Goal: Task Accomplishment & Management: Manage account settings

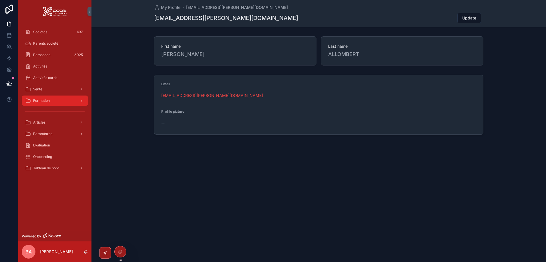
click at [44, 102] on span "Formation" at bounding box center [41, 100] width 17 height 5
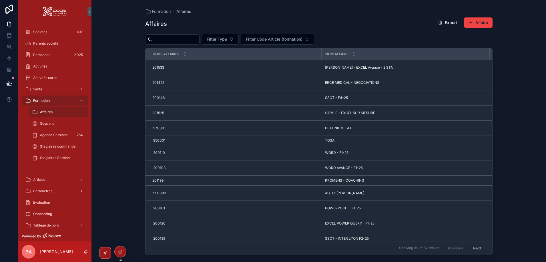
click at [50, 110] on span "Affaires" at bounding box center [46, 112] width 13 height 5
drag, startPoint x: 160, startPoint y: 43, endPoint x: 161, endPoint y: 39, distance: 3.8
click at [161, 39] on input "scrollable content" at bounding box center [175, 39] width 47 height 8
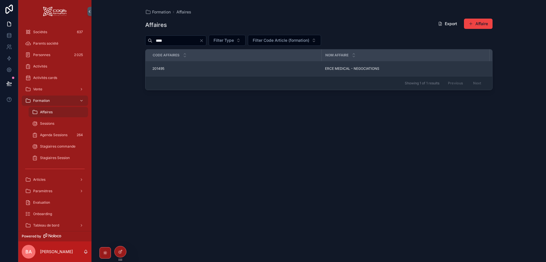
type input "****"
click at [158, 69] on span "201495" at bounding box center [158, 68] width 12 height 5
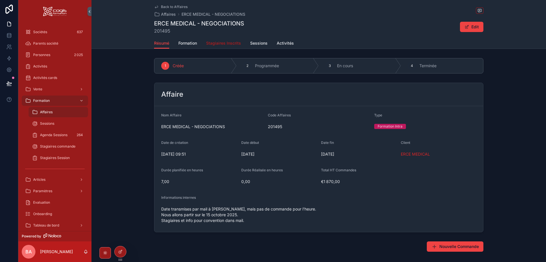
click at [223, 44] on span "Stagiaires Inscrits" at bounding box center [223, 43] width 35 height 6
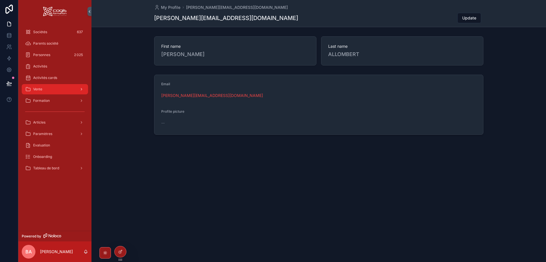
click at [56, 90] on div "Vente" at bounding box center [54, 89] width 59 height 9
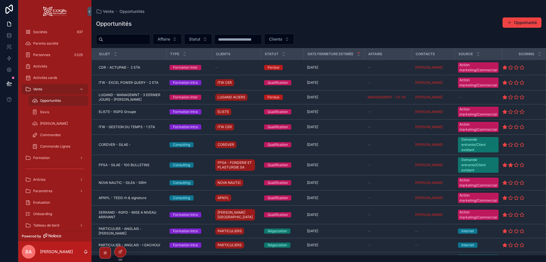
click at [131, 39] on input "scrollable content" at bounding box center [126, 39] width 47 height 8
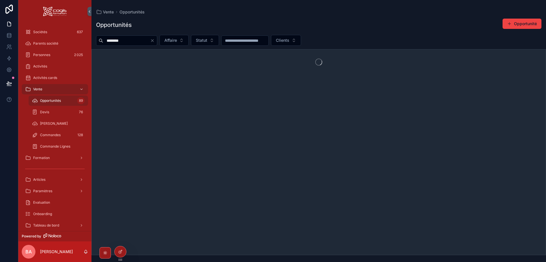
type input "********"
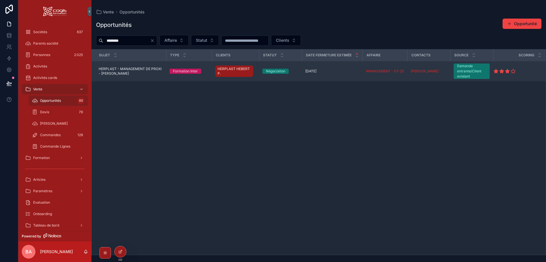
click at [110, 73] on span "HERPLAST - MANAGEMENT DE PROXI - [PERSON_NAME]" at bounding box center [131, 71] width 64 height 9
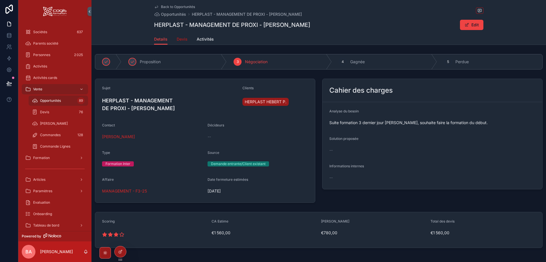
click at [180, 39] on span "Devis" at bounding box center [182, 39] width 11 height 6
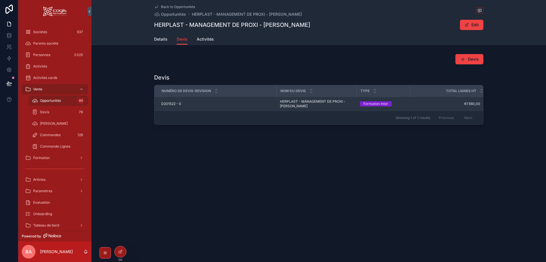
click at [165, 101] on td "D201522 - 0 D201522 - 0" at bounding box center [215, 104] width 122 height 14
click at [167, 103] on span "D201522 - 0" at bounding box center [171, 103] width 20 height 5
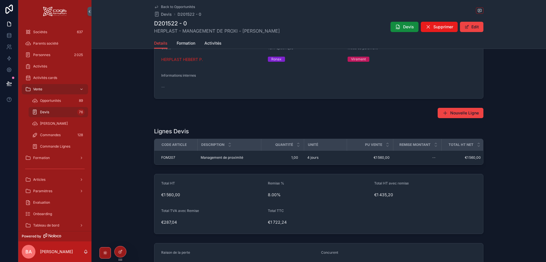
scroll to position [16, 0]
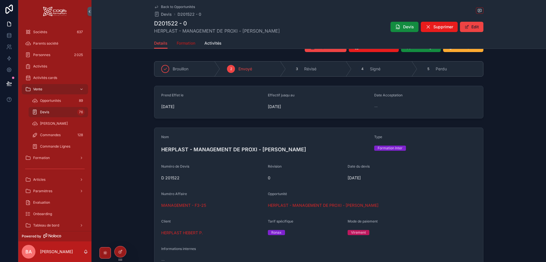
click at [187, 42] on span "Formation" at bounding box center [186, 43] width 19 height 6
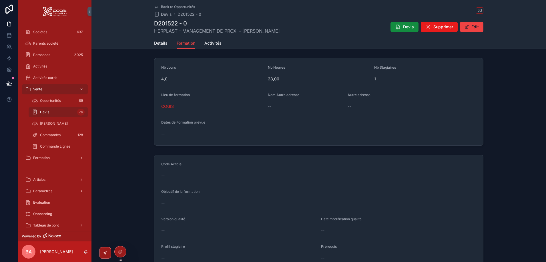
click at [175, 177] on div "--" at bounding box center [318, 176] width 315 height 6
click at [470, 27] on button "Edit" at bounding box center [471, 27] width 23 height 10
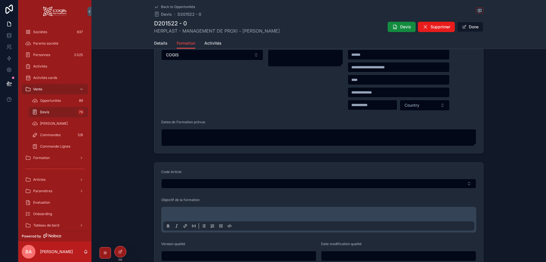
scroll to position [86, 0]
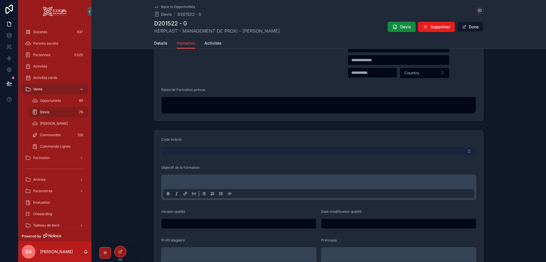
drag, startPoint x: 191, startPoint y: 155, endPoint x: 187, endPoint y: 153, distance: 4.3
click at [187, 153] on button "Select Button" at bounding box center [318, 151] width 315 height 10
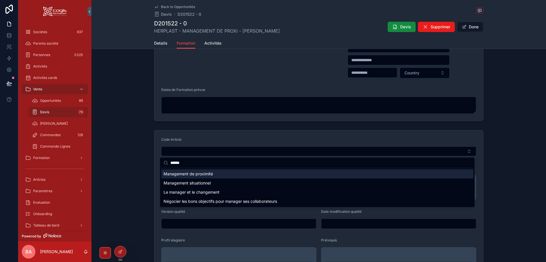
type input "******"
click at [204, 174] on span "Management de proximité" at bounding box center [187, 174] width 49 height 6
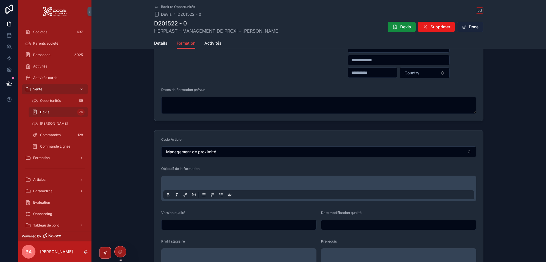
click at [473, 27] on button "Done" at bounding box center [470, 27] width 26 height 10
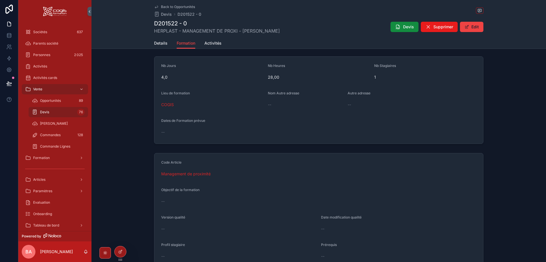
scroll to position [0, 0]
click at [155, 41] on span "Details" at bounding box center [160, 43] width 13 height 6
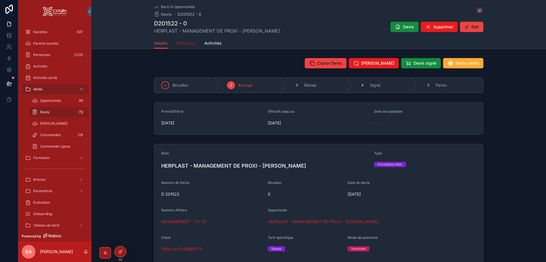
click at [181, 43] on span "Formation" at bounding box center [186, 43] width 19 height 6
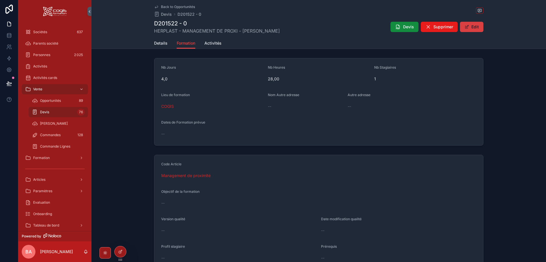
click at [474, 25] on button "Edit" at bounding box center [471, 27] width 23 height 10
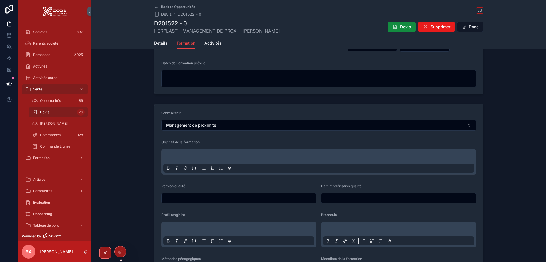
scroll to position [143, 0]
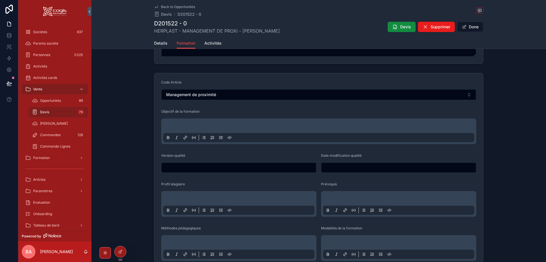
click at [188, 124] on p "scrollable content" at bounding box center [319, 127] width 311 height 6
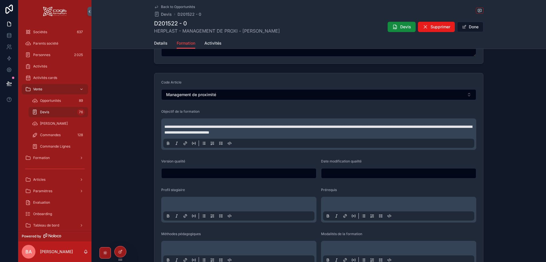
click at [211, 173] on input "scrollable content" at bounding box center [238, 173] width 155 height 8
type input "*"
click at [373, 174] on input "scrollable content" at bounding box center [398, 173] width 155 height 8
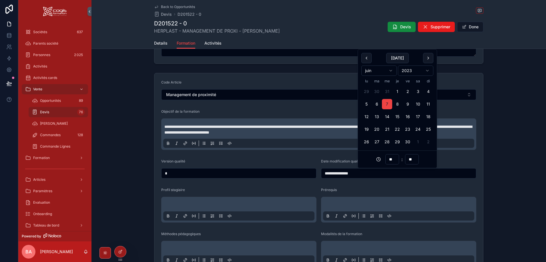
type input "**********"
click at [302, 187] on div "Profil stagiaire" at bounding box center [238, 190] width 155 height 7
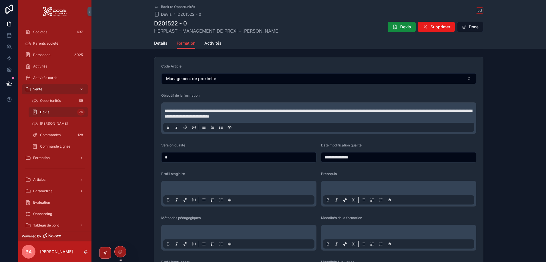
scroll to position [200, 0]
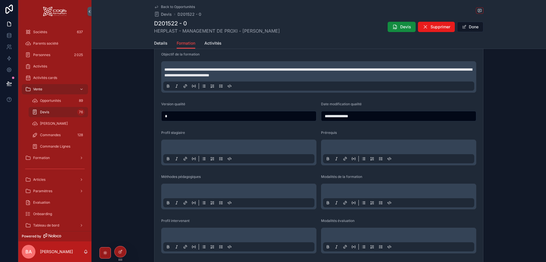
click at [187, 146] on p "scrollable content" at bounding box center [239, 148] width 151 height 6
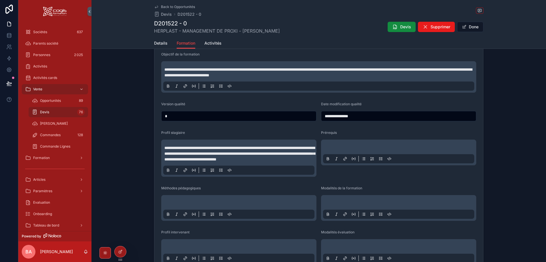
click at [362, 147] on p "scrollable content" at bounding box center [399, 148] width 151 height 6
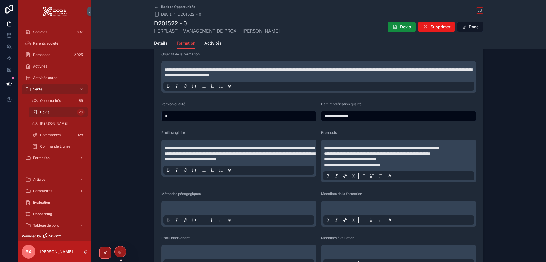
click at [197, 207] on p "scrollable content" at bounding box center [239, 209] width 151 height 6
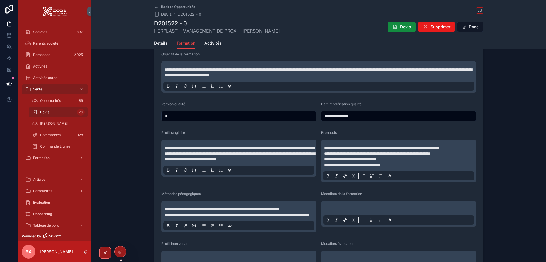
click at [344, 205] on div "scrollable content" at bounding box center [398, 214] width 151 height 22
click at [361, 207] on p "scrollable content" at bounding box center [399, 209] width 151 height 6
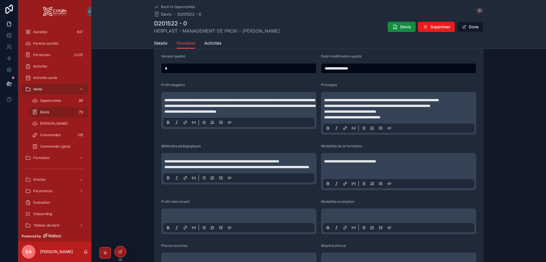
scroll to position [257, 0]
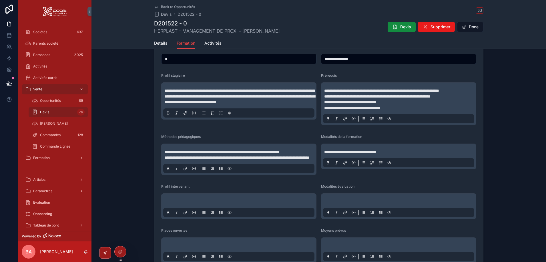
click at [198, 204] on p "scrollable content" at bounding box center [239, 202] width 151 height 6
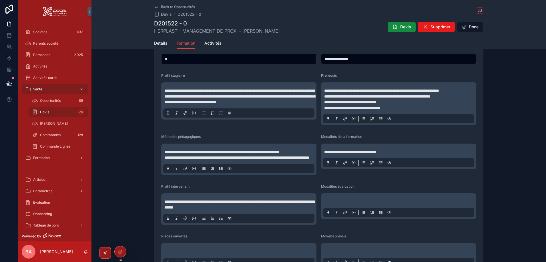
click at [345, 204] on div "scrollable content" at bounding box center [398, 206] width 151 height 22
click at [342, 203] on div "scrollable content" at bounding box center [398, 206] width 151 height 22
click at [335, 204] on p "scrollable content" at bounding box center [399, 202] width 151 height 6
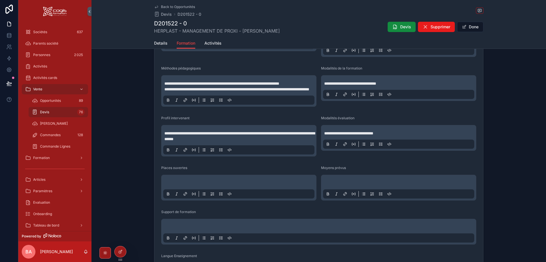
scroll to position [372, 0]
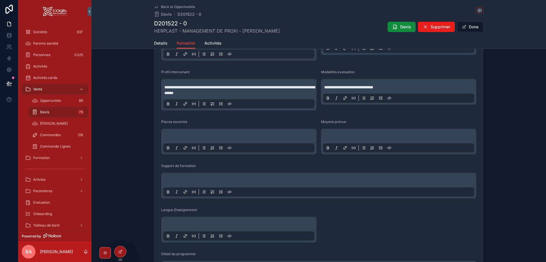
click at [186, 140] on p "scrollable content" at bounding box center [239, 137] width 151 height 6
click at [341, 137] on div "scrollable content" at bounding box center [398, 142] width 151 height 22
click at [341, 140] on p "scrollable content" at bounding box center [399, 137] width 151 height 6
click at [295, 183] on div "scrollable content" at bounding box center [318, 186] width 311 height 22
drag, startPoint x: 196, startPoint y: 183, endPoint x: 190, endPoint y: 183, distance: 6.0
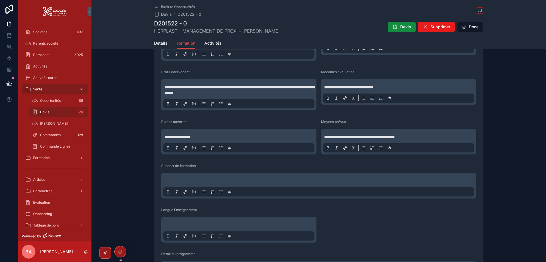
click at [195, 183] on div "scrollable content" at bounding box center [318, 186] width 311 height 22
click at [176, 183] on div "scrollable content" at bounding box center [318, 186] width 311 height 22
click at [176, 179] on div "scrollable content" at bounding box center [318, 186] width 315 height 26
click at [175, 184] on p "scrollable content" at bounding box center [319, 181] width 311 height 6
click at [184, 228] on div "scrollable content" at bounding box center [238, 230] width 151 height 22
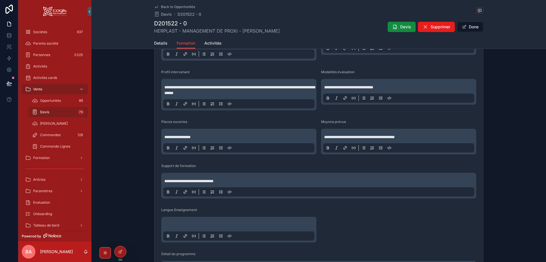
click at [184, 228] on p "scrollable content" at bounding box center [239, 225] width 151 height 6
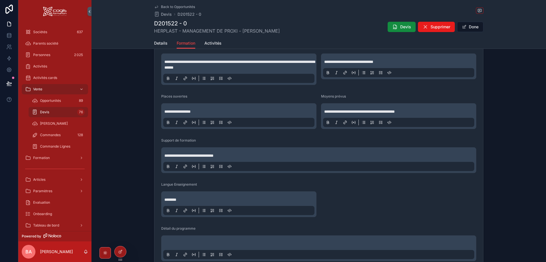
scroll to position [448, 0]
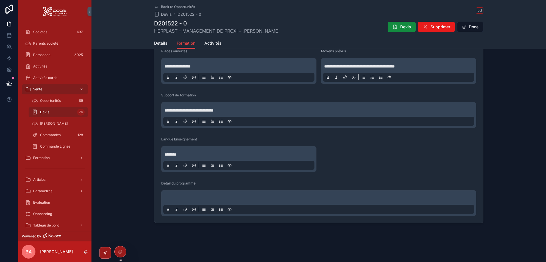
click at [222, 201] on div "scrollable content" at bounding box center [318, 203] width 311 height 22
click at [220, 199] on p "scrollable content" at bounding box center [319, 198] width 311 height 6
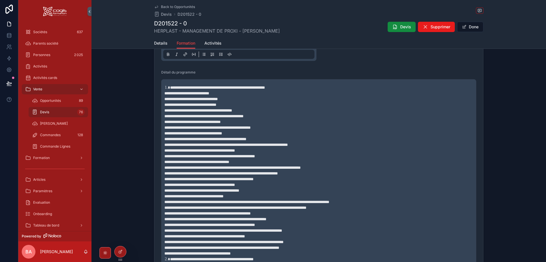
scroll to position [472, 0]
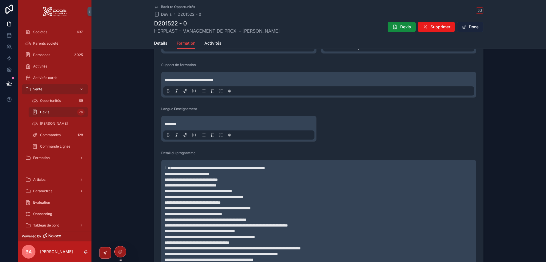
click at [469, 24] on button "Done" at bounding box center [470, 27] width 26 height 10
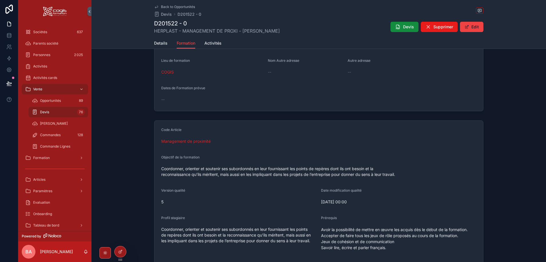
scroll to position [0, 0]
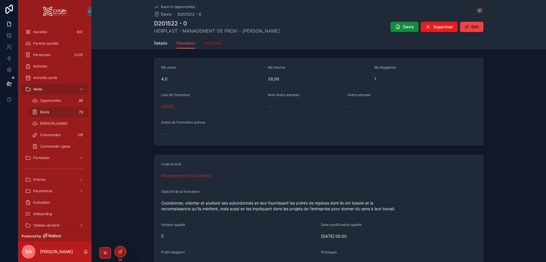
click at [215, 40] on link "Activités" at bounding box center [212, 43] width 17 height 11
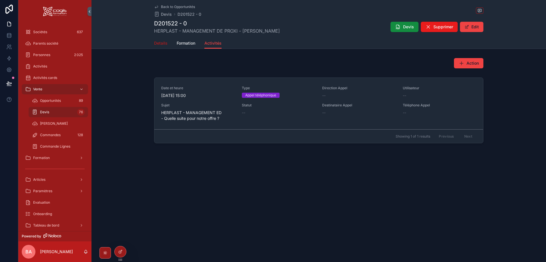
click at [164, 42] on span "Details" at bounding box center [160, 43] width 13 height 6
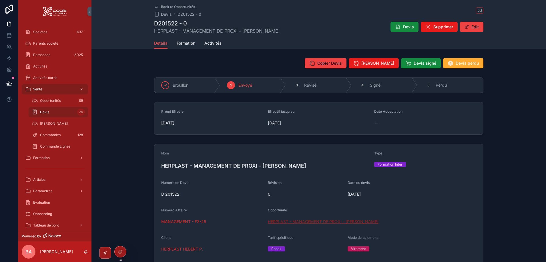
click at [302, 220] on span "HERPLAST - MANAGEMENT DE PROXI - [PERSON_NAME]" at bounding box center [323, 222] width 111 height 6
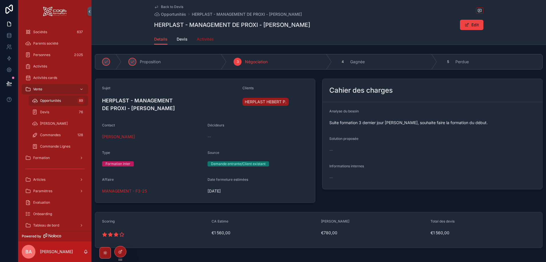
click at [206, 39] on span "Activités" at bounding box center [205, 39] width 17 height 6
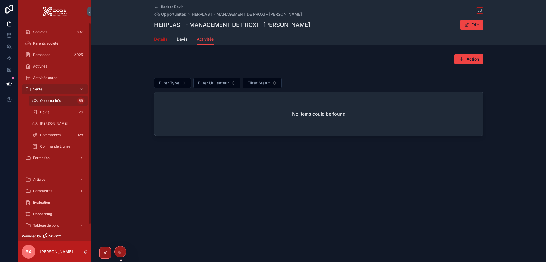
click at [161, 41] on span "Details" at bounding box center [160, 39] width 13 height 6
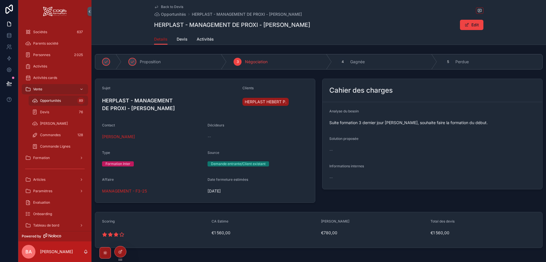
scroll to position [20, 0]
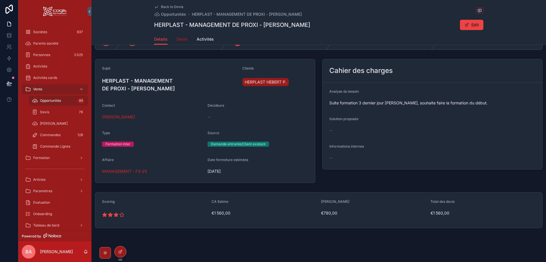
click at [181, 40] on span "Devis" at bounding box center [182, 39] width 11 height 6
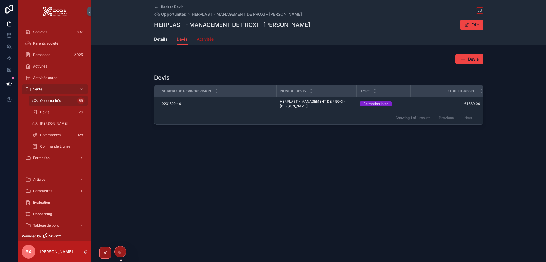
click at [198, 39] on span "Activités" at bounding box center [205, 39] width 17 height 6
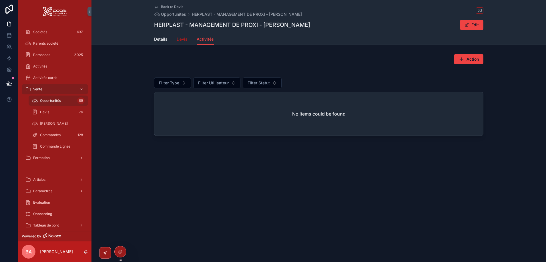
click at [177, 39] on span "Devis" at bounding box center [182, 39] width 11 height 6
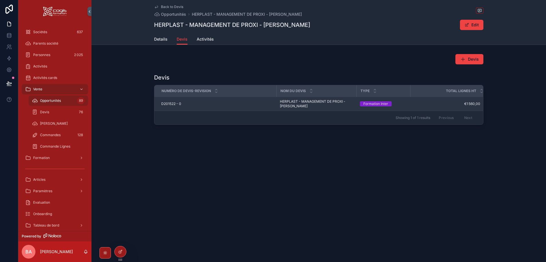
click at [168, 101] on td "D201522 - 0 D201522 - 0" at bounding box center [215, 104] width 122 height 14
click at [172, 104] on span "D201522 - 0" at bounding box center [171, 103] width 20 height 5
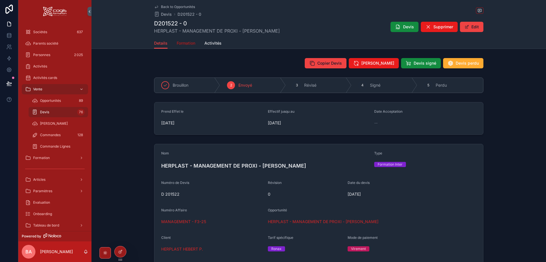
click at [186, 45] on span "Formation" at bounding box center [186, 43] width 19 height 6
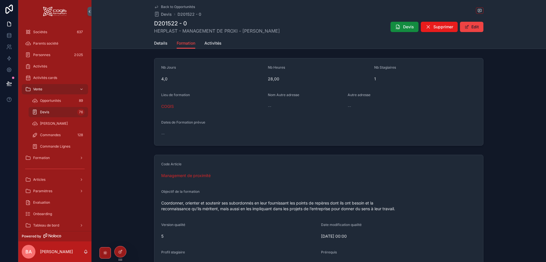
click at [182, 130] on div "--" at bounding box center [318, 133] width 315 height 9
click at [477, 26] on button "Edit" at bounding box center [471, 27] width 23 height 10
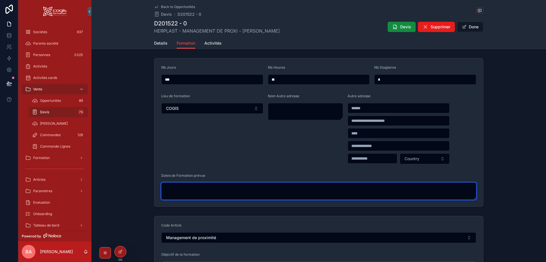
drag, startPoint x: 181, startPoint y: 190, endPoint x: 186, endPoint y: 188, distance: 5.4
click at [180, 189] on textarea "scrollable content" at bounding box center [318, 190] width 315 height 17
paste textarea "**********"
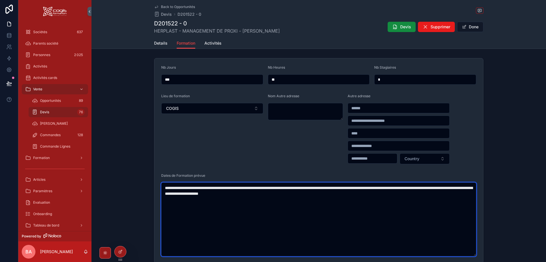
drag, startPoint x: 273, startPoint y: 187, endPoint x: 139, endPoint y: 184, distance: 134.3
click at [139, 184] on div "**********" at bounding box center [318, 161] width 454 height 210
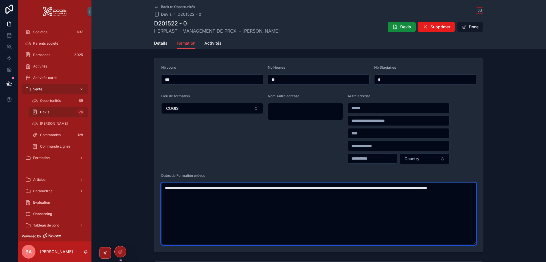
drag, startPoint x: 458, startPoint y: 188, endPoint x: 264, endPoint y: 187, distance: 194.1
click at [264, 187] on textarea "**********" at bounding box center [318, 213] width 315 height 62
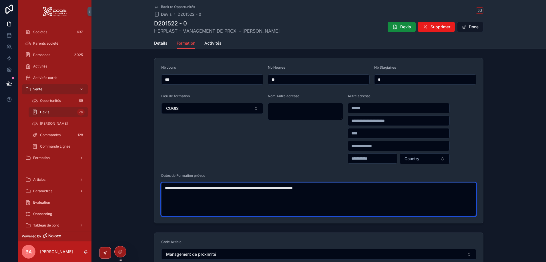
type textarea "**********"
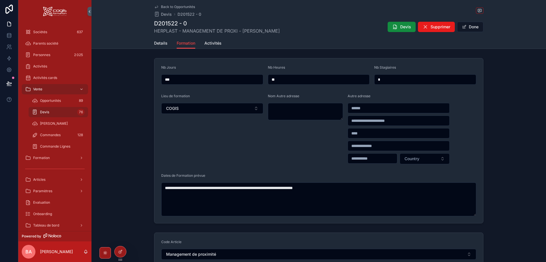
click at [272, 159] on div "Nom Autre adresse" at bounding box center [305, 129] width 75 height 70
click at [474, 25] on button "Done" at bounding box center [470, 27] width 26 height 10
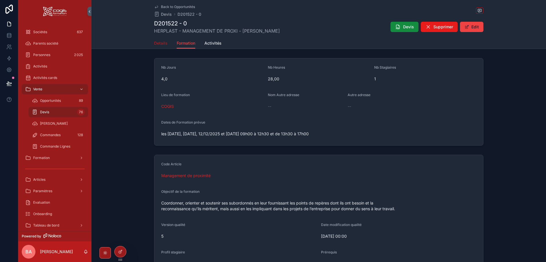
click at [163, 41] on span "Details" at bounding box center [160, 43] width 13 height 6
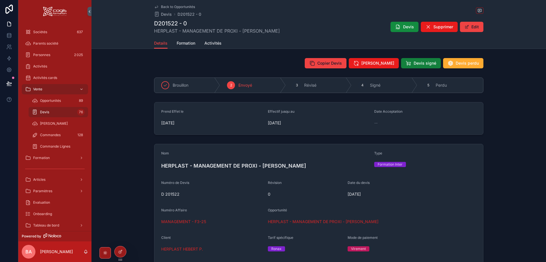
click at [416, 62] on span "Devis signé" at bounding box center [425, 63] width 23 height 6
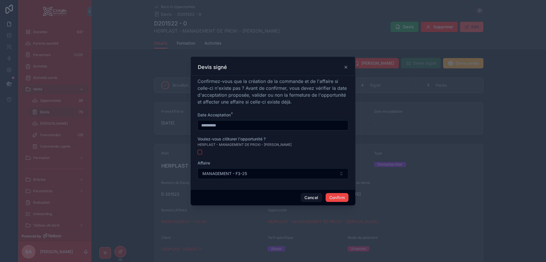
drag, startPoint x: 241, startPoint y: 125, endPoint x: 235, endPoint y: 125, distance: 6.0
click at [241, 125] on input "**********" at bounding box center [273, 125] width 150 height 8
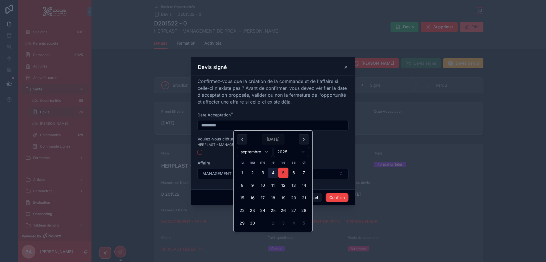
click at [274, 171] on button "4" at bounding box center [273, 172] width 10 height 10
type input "**********"
click at [332, 148] on div "Voulez-vous clôturer l'opportunité ? HERPLAST - MANAGEMENT DE PROXI - [PERSON_N…" at bounding box center [272, 145] width 151 height 18
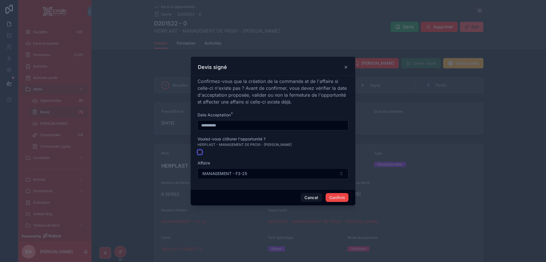
click at [201, 153] on button "button" at bounding box center [199, 152] width 5 height 5
click at [340, 197] on button "Confirm" at bounding box center [337, 197] width 23 height 9
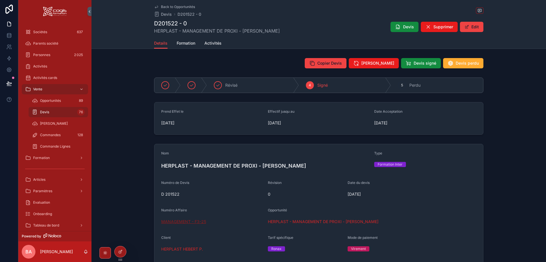
click at [174, 221] on span "MANAGEMENT - F3-25" at bounding box center [183, 222] width 45 height 6
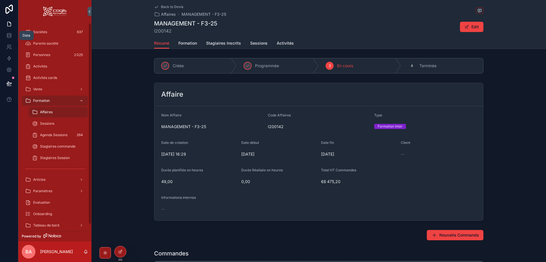
click at [32, 31] on div "Data" at bounding box center [26, 35] width 15 height 9
click at [48, 31] on div "Sociétés 637" at bounding box center [54, 31] width 59 height 9
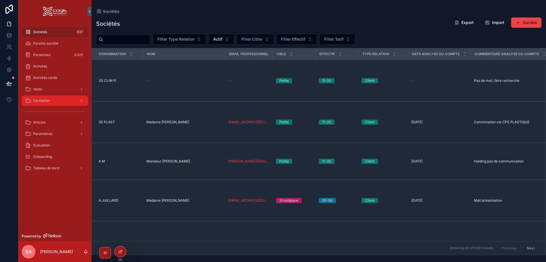
click at [37, 101] on span "Formation" at bounding box center [41, 100] width 17 height 5
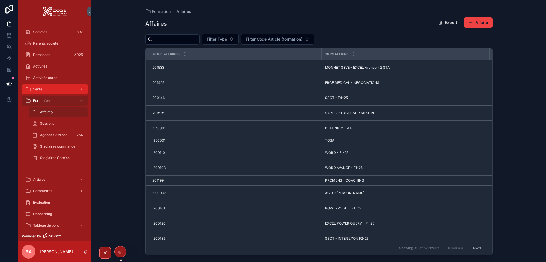
click at [42, 87] on span "Vente" at bounding box center [37, 89] width 9 height 5
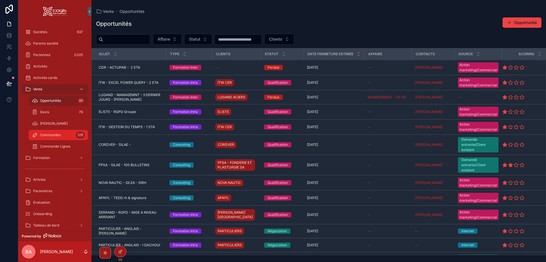
click at [47, 134] on span "Commandes" at bounding box center [50, 135] width 21 height 5
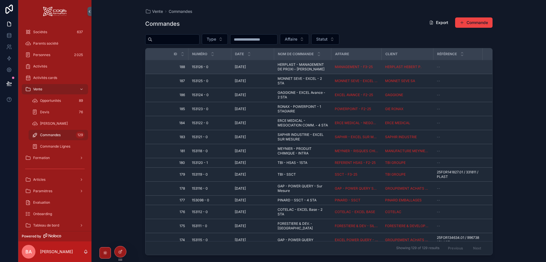
click at [199, 67] on span "153126 - 0" at bounding box center [200, 67] width 17 height 5
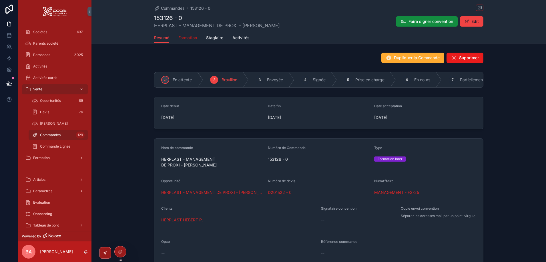
click at [185, 38] on span "Formation" at bounding box center [187, 38] width 19 height 6
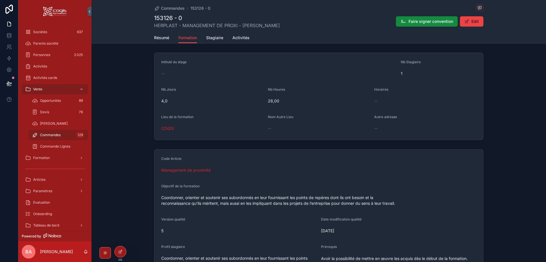
click at [127, 82] on div "Intitulé du stage -- Nb Stagiaire 1 Nb Jours 4,0 Nb Heures 28,00 Horaires -- Li…" at bounding box center [318, 96] width 454 height 92
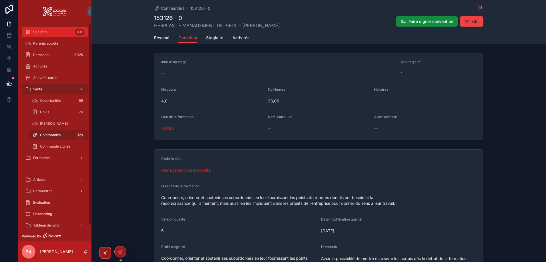
click at [47, 31] on span "Sociétés" at bounding box center [40, 32] width 14 height 5
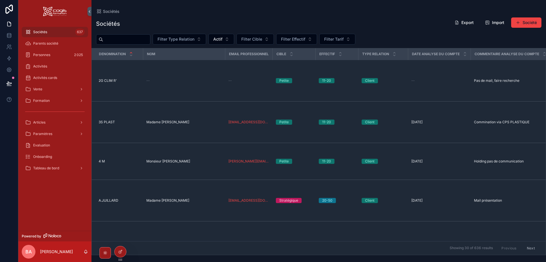
drag, startPoint x: 201, startPoint y: 16, endPoint x: 364, endPoint y: 27, distance: 163.6
click at [364, 27] on div "Sociétés Export Import Société" at bounding box center [318, 23] width 445 height 13
click at [55, 78] on span "Activités cards" at bounding box center [45, 77] width 24 height 5
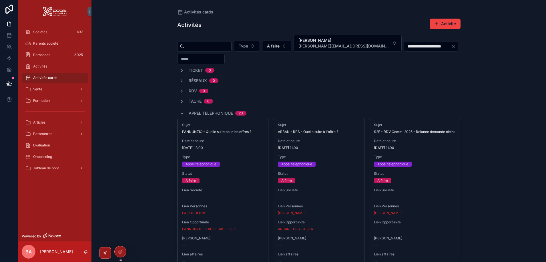
click at [451, 47] on icon "Clear" at bounding box center [453, 46] width 5 height 5
click at [414, 47] on input "scrollable content" at bounding box center [427, 46] width 47 height 8
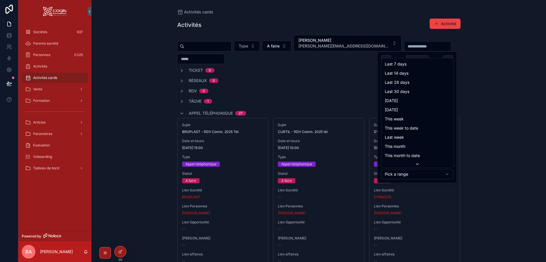
click at [402, 172] on html "Sociétés 637 Parents société Personnes 2 025 Activités Activités cards Vente Fo…" at bounding box center [273, 131] width 546 height 262
type input "**********"
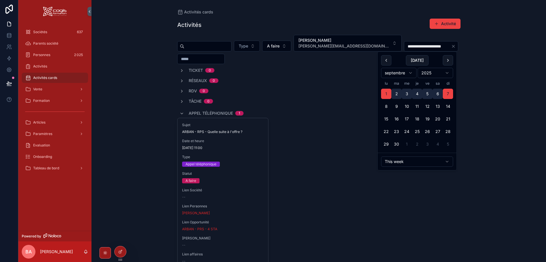
click at [281, 95] on div "Ticket 0 Réseaux 0 RDV 0 Tâche 0 Appel téléphonique 1 Sujet ARBAN - RPS - Quell…" at bounding box center [318, 199] width 283 height 265
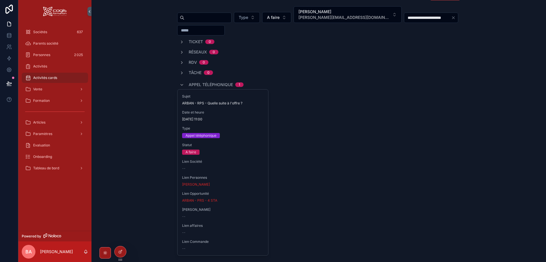
scroll to position [86, 0]
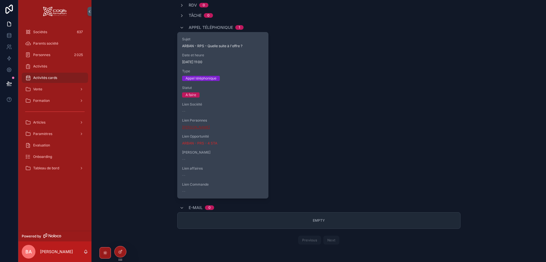
click at [195, 127] on span "[PERSON_NAME]" at bounding box center [196, 127] width 28 height 5
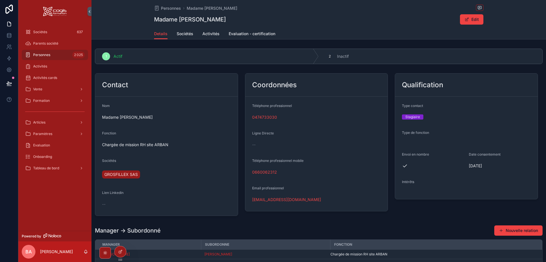
click at [281, 175] on div "0660062312" at bounding box center [316, 172] width 129 height 6
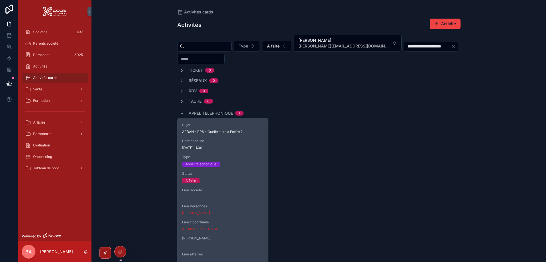
click at [205, 123] on span "Sujet" at bounding box center [223, 125] width 82 height 5
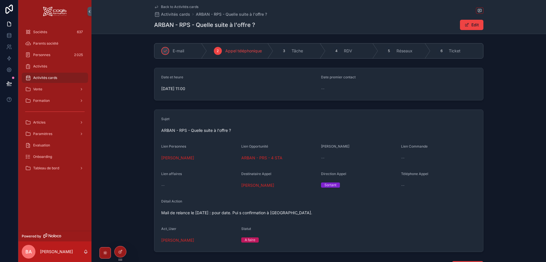
click at [194, 88] on span "[DATE] 11:00" at bounding box center [238, 89] width 155 height 6
click at [469, 21] on button "Edit" at bounding box center [471, 25] width 23 height 10
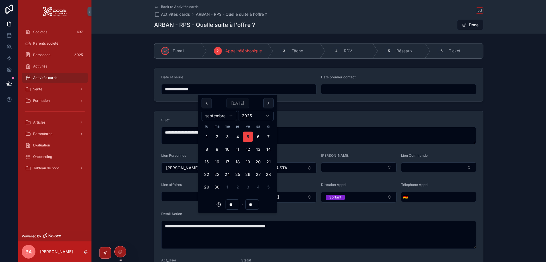
click at [200, 91] on input "**********" at bounding box center [238, 89] width 155 height 8
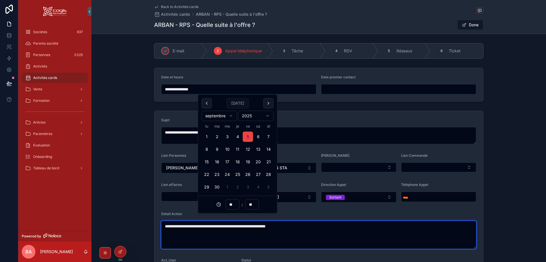
click at [165, 228] on textarea "**********" at bounding box center [318, 235] width 315 height 28
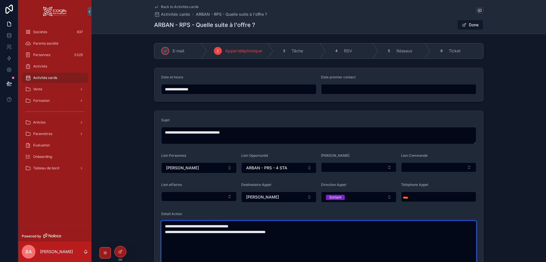
type textarea "**********"
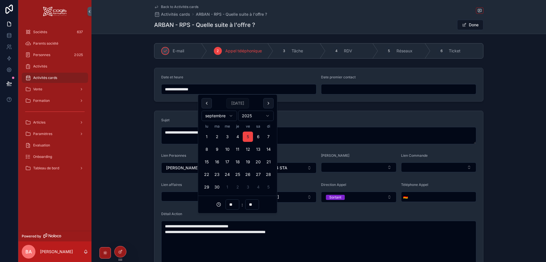
click at [212, 92] on input "**********" at bounding box center [238, 89] width 155 height 8
click at [236, 148] on button "11" at bounding box center [237, 149] width 10 height 10
click at [234, 204] on input "**" at bounding box center [232, 204] width 13 height 8
click at [227, 153] on div "10" at bounding box center [232, 153] width 26 height 9
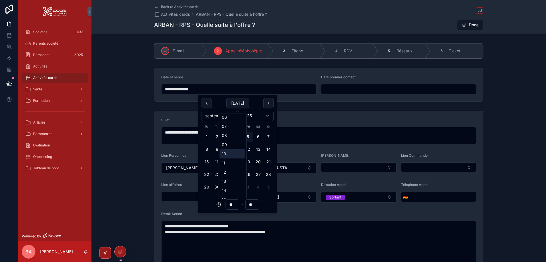
type input "**********"
type input "**"
click at [427, 36] on div "**********" at bounding box center [318, 229] width 454 height 458
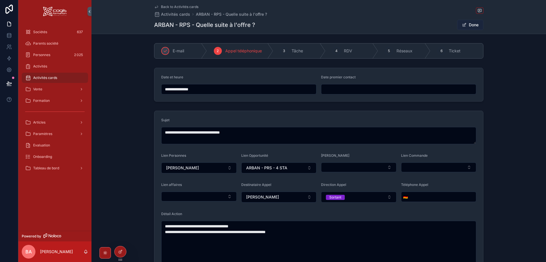
click at [464, 24] on span "scrollable content" at bounding box center [464, 25] width 5 height 5
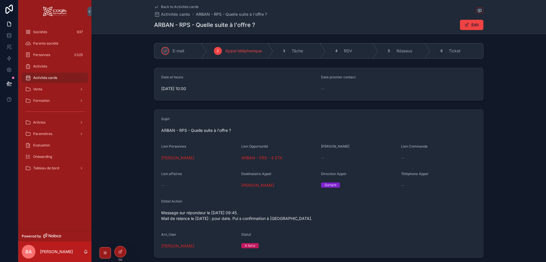
click at [45, 76] on span "Activités cards" at bounding box center [45, 77] width 24 height 5
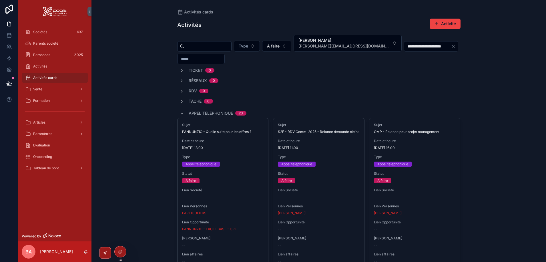
click at [452, 46] on icon "Clear" at bounding box center [453, 46] width 2 height 2
click at [408, 41] on div "scrollable content" at bounding box center [427, 46] width 47 height 10
click at [411, 46] on input "scrollable content" at bounding box center [427, 46] width 47 height 8
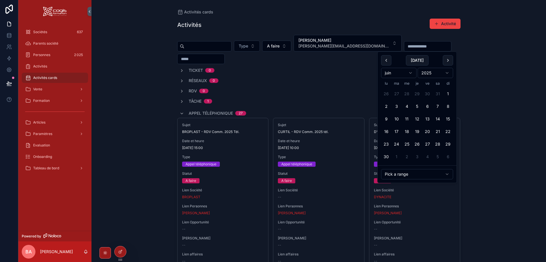
click at [403, 174] on html "Sociétés 637 Parents société Personnes 2 025 Activités Activités cards Vente Fo…" at bounding box center [273, 131] width 546 height 262
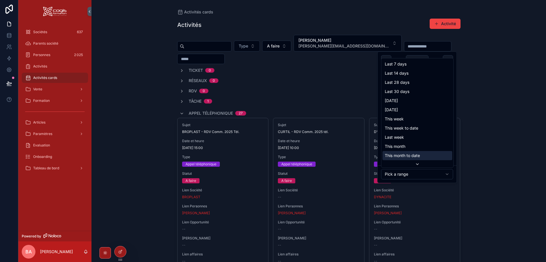
scroll to position [9, 0]
type input "**********"
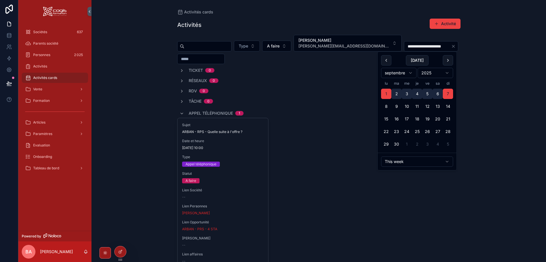
click at [481, 106] on div "**********" at bounding box center [318, 131] width 454 height 262
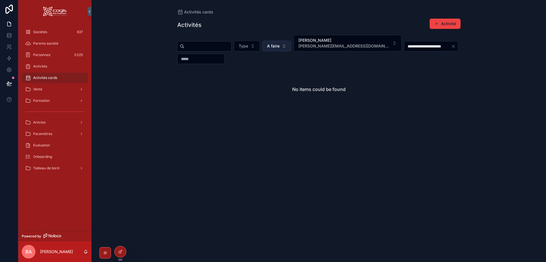
click at [280, 46] on span "A faire" at bounding box center [273, 46] width 13 height 6
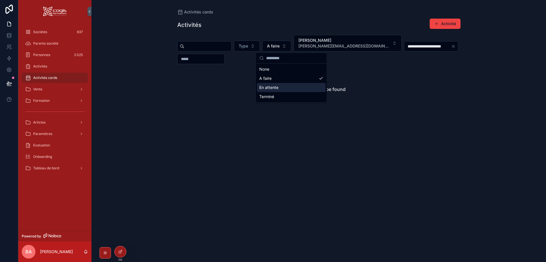
click at [268, 88] on div "En attente" at bounding box center [291, 87] width 69 height 9
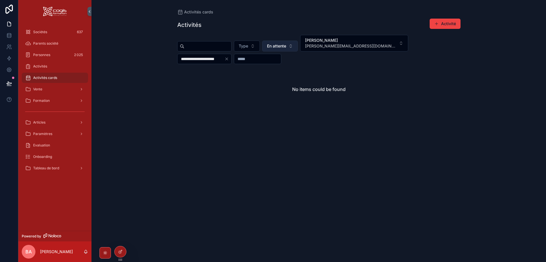
click at [286, 46] on span "En attente" at bounding box center [276, 46] width 19 height 6
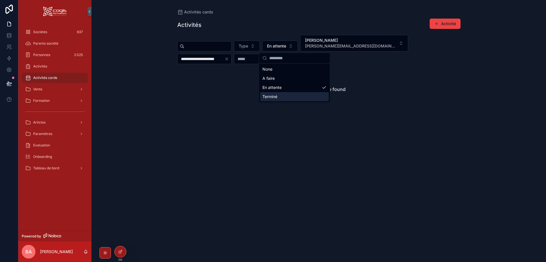
click at [281, 97] on div "Terminé" at bounding box center [294, 96] width 69 height 9
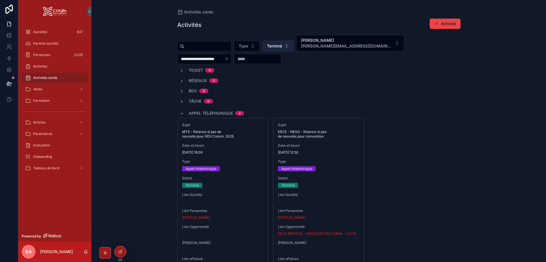
click at [294, 45] on button "Terminé" at bounding box center [278, 46] width 32 height 11
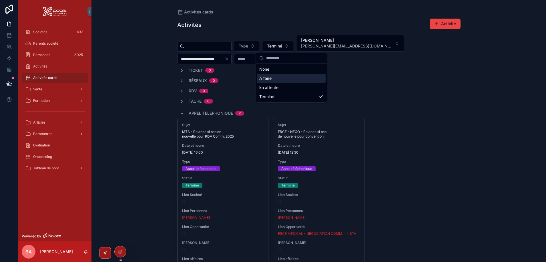
click at [271, 79] on div "A faire" at bounding box center [291, 78] width 69 height 9
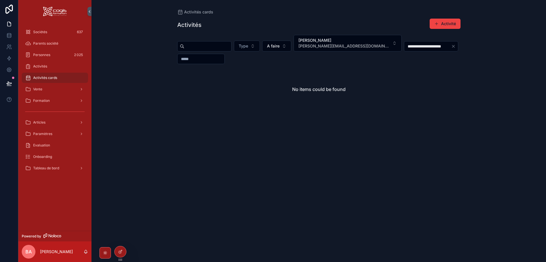
click at [453, 46] on icon "Clear" at bounding box center [453, 46] width 5 height 5
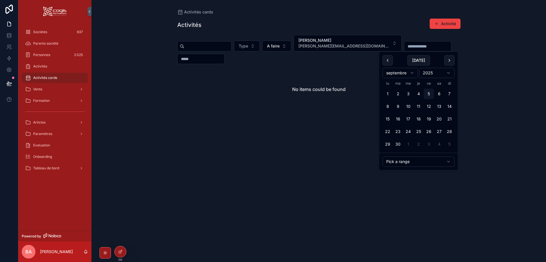
click at [426, 48] on input "scrollable content" at bounding box center [427, 46] width 47 height 8
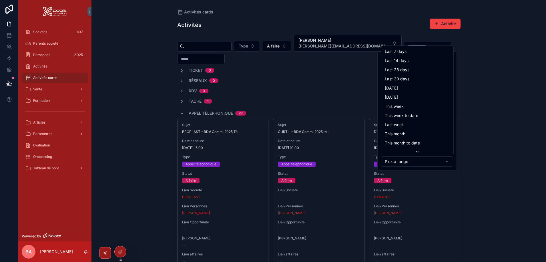
click at [410, 161] on html "Sociétés 637 Parents société Personnes 2 025 Activités Activités cards Vente Fo…" at bounding box center [273, 131] width 546 height 262
type input "**********"
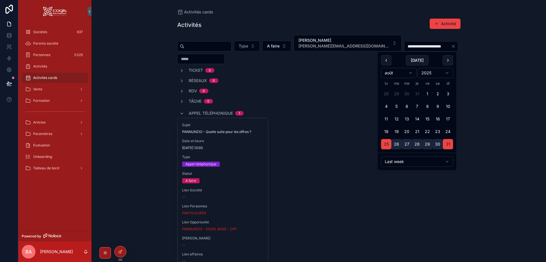
click at [485, 123] on div "**********" at bounding box center [318, 131] width 454 height 262
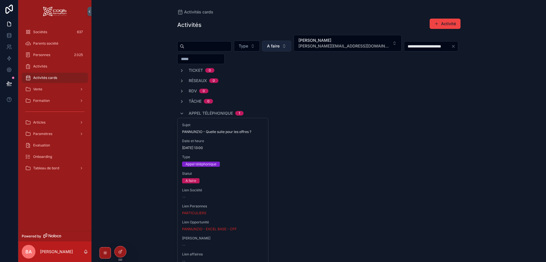
click at [291, 45] on button "A faire" at bounding box center [276, 46] width 29 height 11
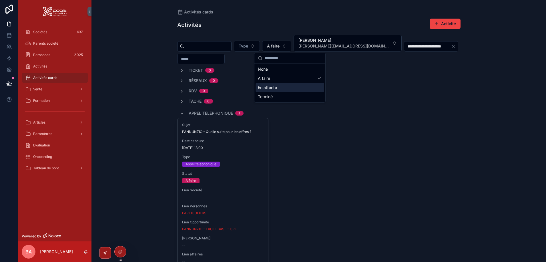
click at [270, 89] on div "En attente" at bounding box center [289, 87] width 69 height 9
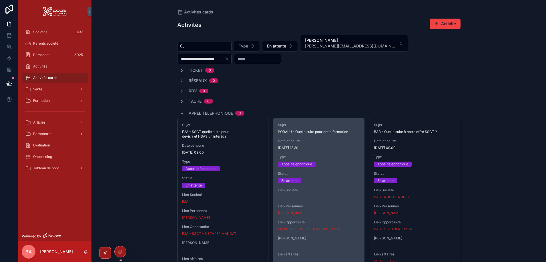
click at [327, 137] on div "Sujet PORALU - Quelle suite pour cette formation Date et heure [DATE] 13:30 Typ…" at bounding box center [318, 201] width 91 height 166
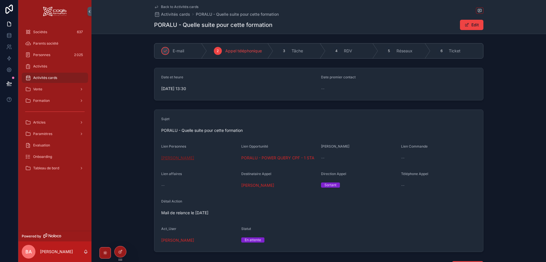
click at [166, 157] on span "[PERSON_NAME]" at bounding box center [177, 158] width 33 height 6
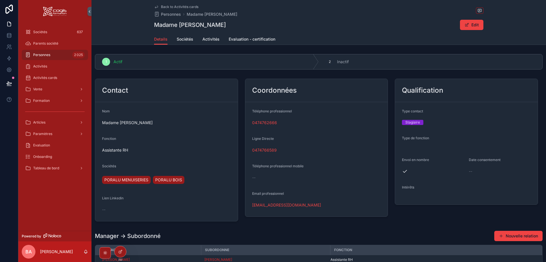
click at [292, 149] on div "0474766589" at bounding box center [316, 150] width 129 height 6
click at [42, 30] on span "Sociétés" at bounding box center [40, 32] width 14 height 5
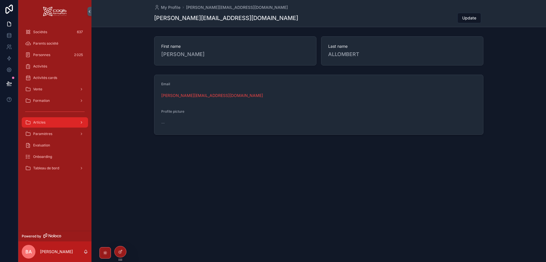
click at [42, 123] on span "Articles" at bounding box center [39, 122] width 12 height 5
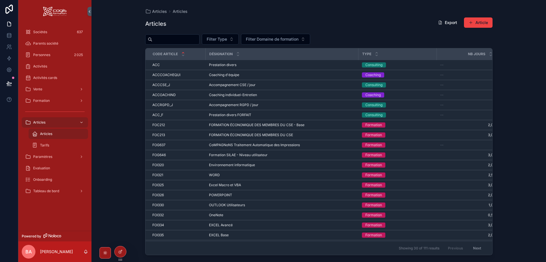
click at [167, 39] on input "scrollable content" at bounding box center [175, 39] width 47 height 8
type input "****"
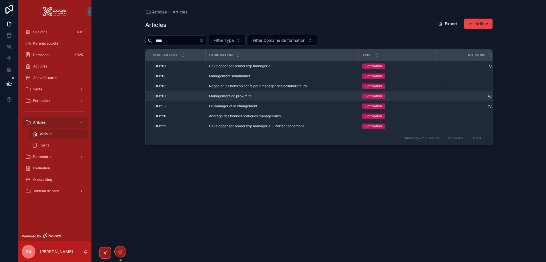
click at [161, 97] on span "FOM207" at bounding box center [159, 96] width 14 height 5
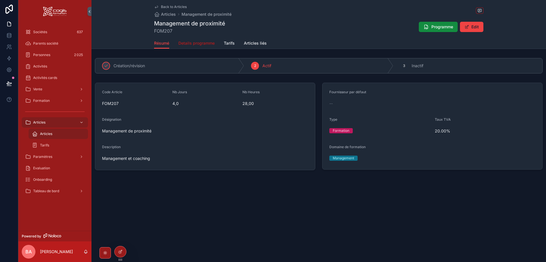
click at [198, 44] on span "Details programme" at bounding box center [196, 43] width 36 height 6
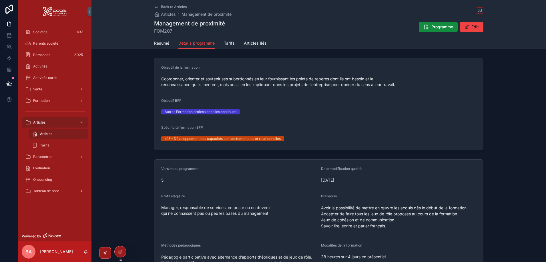
click at [417, 85] on span "Coordonner, orienter et soutenir ses subordonnés en leur fournissant les points…" at bounding box center [318, 81] width 315 height 11
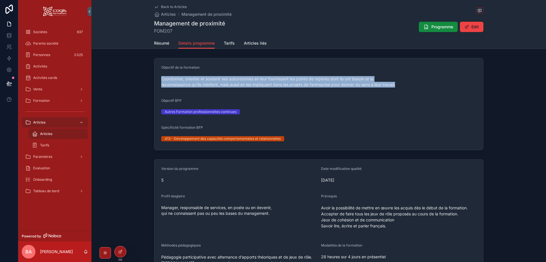
drag, startPoint x: 401, startPoint y: 83, endPoint x: 159, endPoint y: 80, distance: 241.2
click at [159, 80] on form "Objectif de la formation Coordonner, orienter et soutenir ses subordonnés en le…" at bounding box center [318, 103] width 329 height 91
copy span "Coordonner, orienter et soutenir ses subordonnés en leur fournissant les points…"
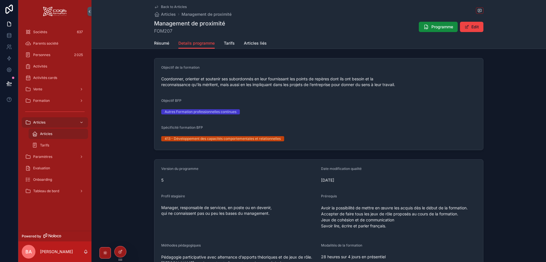
click at [196, 205] on span "Manager, responsable de services, en poste ou en devenir, qui ne connaissent pa…" at bounding box center [216, 210] width 111 height 11
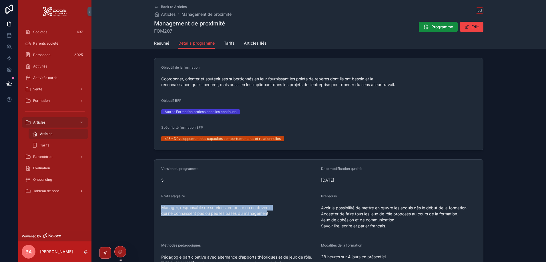
drag, startPoint x: 240, startPoint y: 215, endPoint x: 159, endPoint y: 208, distance: 81.2
click at [156, 207] on form "Version du programme 5 Date modification qualité 07/06/2023 Profil stagiaire Ma…" at bounding box center [318, 265] width 329 height 212
click at [168, 211] on span "Manager, responsable de services, en poste ou en devenir, qui ne connaissent pa…" at bounding box center [216, 210] width 111 height 11
copy span "Manager, responsable de services, en poste ou en devenir, qui ne connaissent pa…"
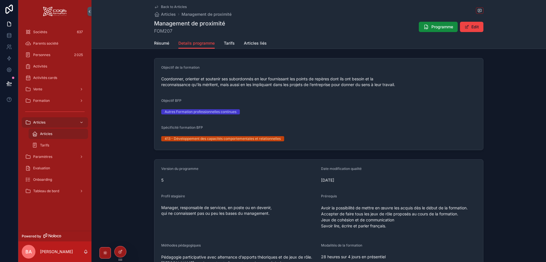
click at [393, 228] on p "Avoir la possibilité de mettre en œuvre les acquis dès le début de la formation…" at bounding box center [398, 217] width 155 height 24
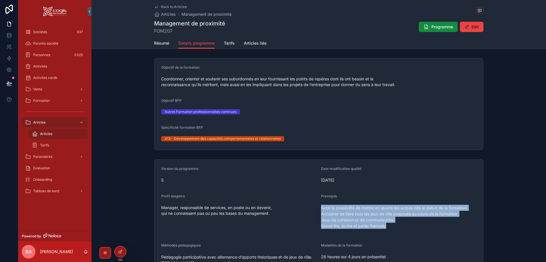
drag, startPoint x: 388, startPoint y: 225, endPoint x: 320, endPoint y: 209, distance: 70.4
click at [321, 209] on p "Avoir la possibilité de mettre en œuvre les acquis dès le début de la formation…" at bounding box center [398, 217] width 155 height 24
copy p "Avoir la possibilité de mettre en œuvre les acquis dès le début de la formation…"
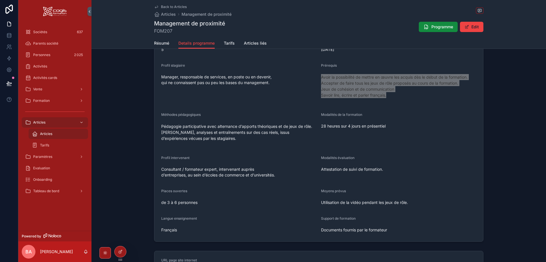
scroll to position [143, 0]
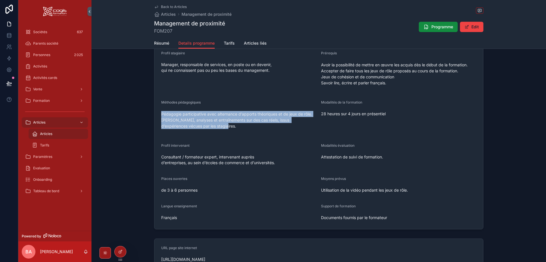
drag, startPoint x: 210, startPoint y: 125, endPoint x: 158, endPoint y: 115, distance: 52.5
click at [158, 115] on form "Version du programme 5 Date modification qualité 07/06/2023 Profil stagiaire Ma…" at bounding box center [318, 123] width 329 height 212
copy p "Pédagogie participative avec alternance d’apports théoriques et de jeux de rôle…"
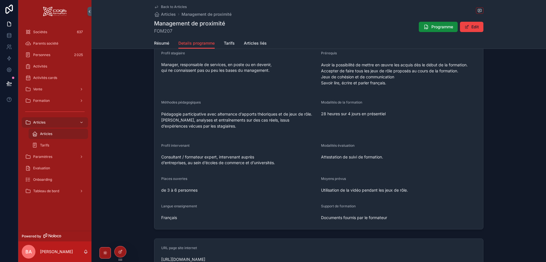
click at [392, 113] on span "28 heures sur 4 jours en présentiel" at bounding box center [398, 114] width 155 height 6
drag, startPoint x: 388, startPoint y: 113, endPoint x: 320, endPoint y: 113, distance: 68.0
click at [321, 113] on span "28 heures sur 4 jours en présentiel" at bounding box center [398, 114] width 155 height 6
copy span "28 heures sur 4 jours en présentiel"
click at [246, 172] on form "Version du programme 5 Date modification qualité 07/06/2023 Profil stagiaire Ma…" at bounding box center [318, 123] width 329 height 212
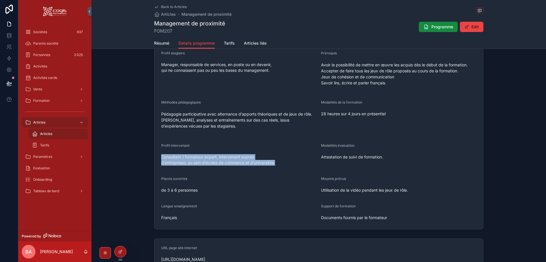
drag, startPoint x: 277, startPoint y: 162, endPoint x: 155, endPoint y: 155, distance: 121.4
click at [155, 155] on form "Version du programme 5 Date modification qualité 07/06/2023 Profil stagiaire Ma…" at bounding box center [318, 123] width 329 height 212
copy span "Consultant / formateur expert, intervenant auprès d’entreprises, au sein d’écol…"
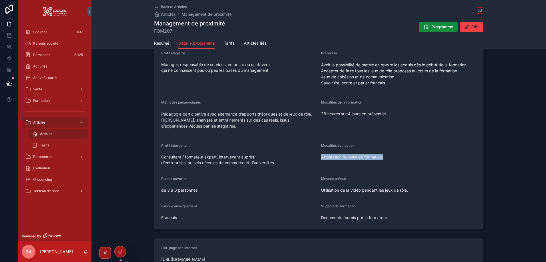
drag, startPoint x: 384, startPoint y: 157, endPoint x: 320, endPoint y: 157, distance: 64.0
click at [321, 157] on span "Attestation de suivi de formation." at bounding box center [398, 157] width 155 height 6
copy span "Attestation de suivi de formation."
click at [199, 192] on span "de 3 à 6 personnes" at bounding box center [238, 190] width 155 height 6
drag, startPoint x: 199, startPoint y: 190, endPoint x: 172, endPoint y: 195, distance: 27.5
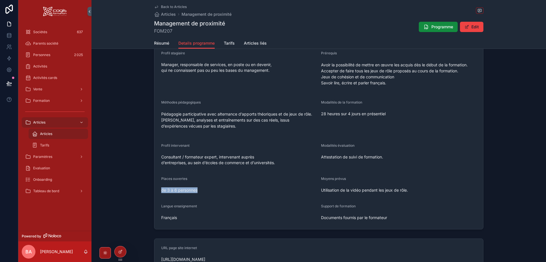
click at [161, 189] on span "de 3 à 6 personnes" at bounding box center [238, 190] width 155 height 6
copy span "de 3 à 6 personnes"
click at [381, 191] on span "Utilisation de la vidéo pendant les jeux de rôle." at bounding box center [364, 189] width 87 height 5
drag, startPoint x: 408, startPoint y: 190, endPoint x: 318, endPoint y: 191, distance: 89.2
click at [318, 191] on form "Version du programme 5 Date modification qualité 07/06/2023 Profil stagiaire Ma…" at bounding box center [318, 123] width 329 height 212
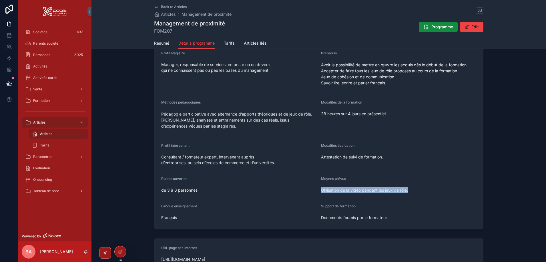
click at [409, 191] on span "Utilisation de la vidéo pendant les jeux de rôle." at bounding box center [398, 190] width 155 height 6
drag, startPoint x: 408, startPoint y: 190, endPoint x: 320, endPoint y: 191, distance: 87.7
click at [321, 191] on span "Utilisation de la vidéo pendant les jeux de rôle." at bounding box center [398, 190] width 155 height 6
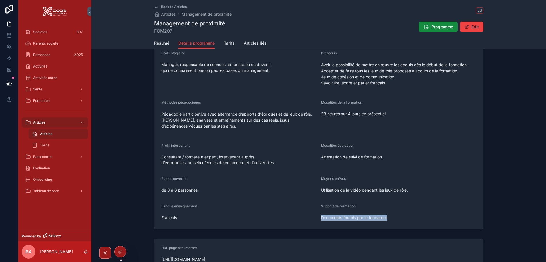
drag, startPoint x: 388, startPoint y: 219, endPoint x: 320, endPoint y: 217, distance: 68.9
click at [321, 217] on span "Documents fournis par le formateur" at bounding box center [398, 218] width 155 height 6
copy span "Documents fournis par le formateur"
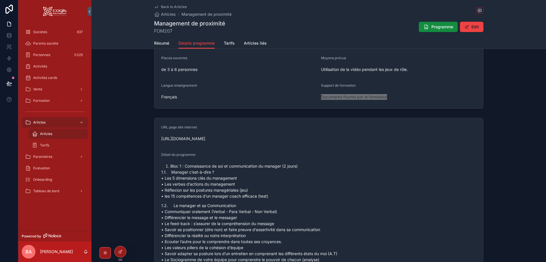
scroll to position [286, 0]
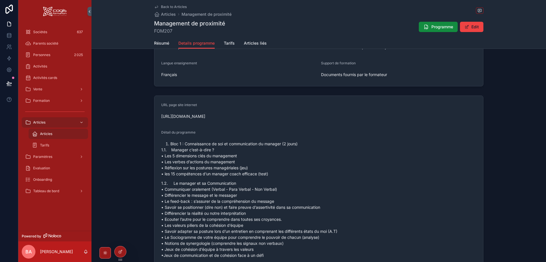
click at [163, 143] on ol "Bloc 1 : Connaissance de soi et communication du manager (2 jours)" at bounding box center [318, 144] width 315 height 6
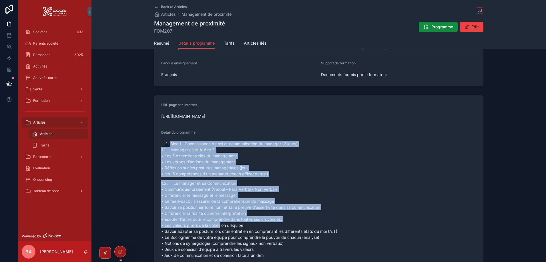
drag, startPoint x: 163, startPoint y: 143, endPoint x: 220, endPoint y: 225, distance: 100.0
click at [163, 142] on ol "Bloc 1 : Connaissance de soi et communication du manager (2 jours)" at bounding box center [318, 144] width 315 height 6
click at [170, 143] on li "Bloc 1 : Connaissance de soi et communication du manager (2 jours)" at bounding box center [323, 144] width 306 height 6
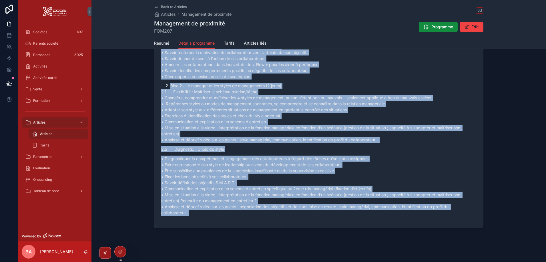
scroll to position [539, 0]
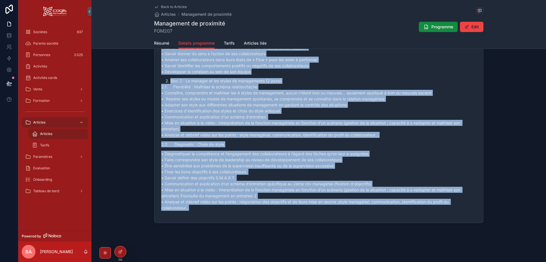
drag, startPoint x: 163, startPoint y: 143, endPoint x: 213, endPoint y: 224, distance: 95.7
click at [213, 224] on div "URL page site internet https://www.cogis-formation.fr/courses/management/format…" at bounding box center [318, 32] width 454 height 385
copy div "Bloc 1 : Connaissance de soi et communication du manager (2 jours) 1.1. Manager…"
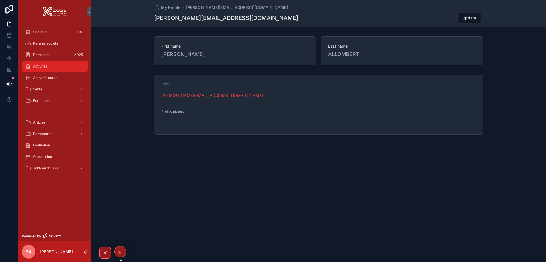
click at [52, 66] on div "Activités" at bounding box center [54, 66] width 59 height 9
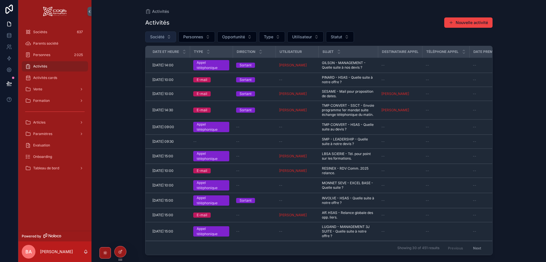
click at [165, 37] on button "Société" at bounding box center [160, 36] width 31 height 11
type input "***"
click at [149, 61] on span "HERPLAST HEBERT P." at bounding box center [150, 60] width 42 height 6
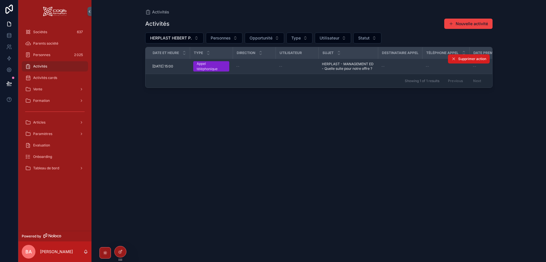
click at [465, 57] on span "Supprimer action" at bounding box center [472, 59] width 28 height 5
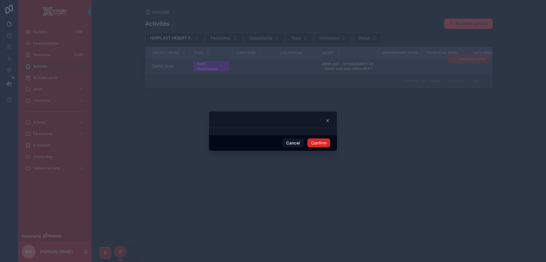
click at [321, 144] on button "Confirm" at bounding box center [318, 142] width 23 height 9
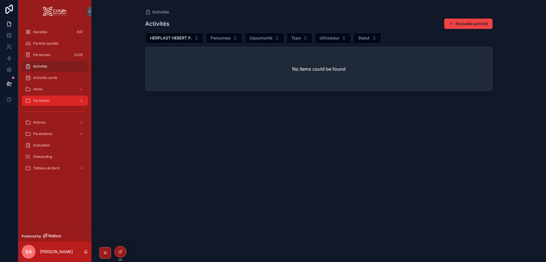
click at [42, 100] on span "Formation" at bounding box center [41, 100] width 17 height 5
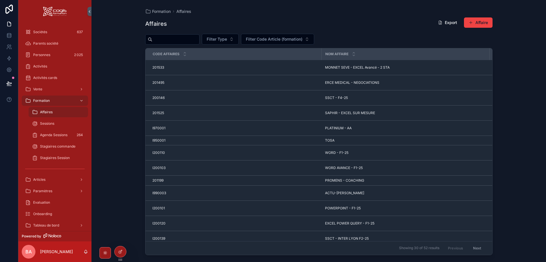
click at [163, 41] on input "scrollable content" at bounding box center [175, 39] width 47 height 8
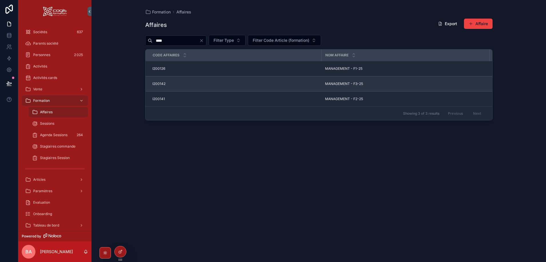
type input "****"
click at [339, 83] on span "MANAGEMENT - F3-25" at bounding box center [344, 83] width 38 height 5
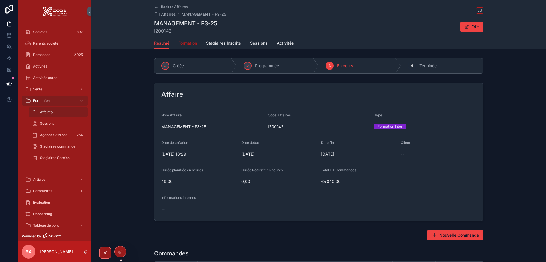
click at [189, 42] on span "Formation" at bounding box center [187, 43] width 19 height 6
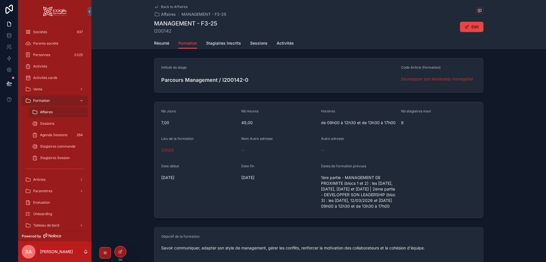
drag, startPoint x: 349, startPoint y: 217, endPoint x: 319, endPoint y: 176, distance: 50.7
click at [319, 176] on form "Nb Jours 7,00 Nb Heures 49,00 Horaires de 09h00 à 12h30 et de 13h30 à 17h00 Nb …" at bounding box center [318, 159] width 329 height 115
copy span "1ère partie - MANAGEMENT DE PROXIMITE (blocs 1 et 2) : les 03/10/2025, 19/11/20…"
